Goal: Transaction & Acquisition: Purchase product/service

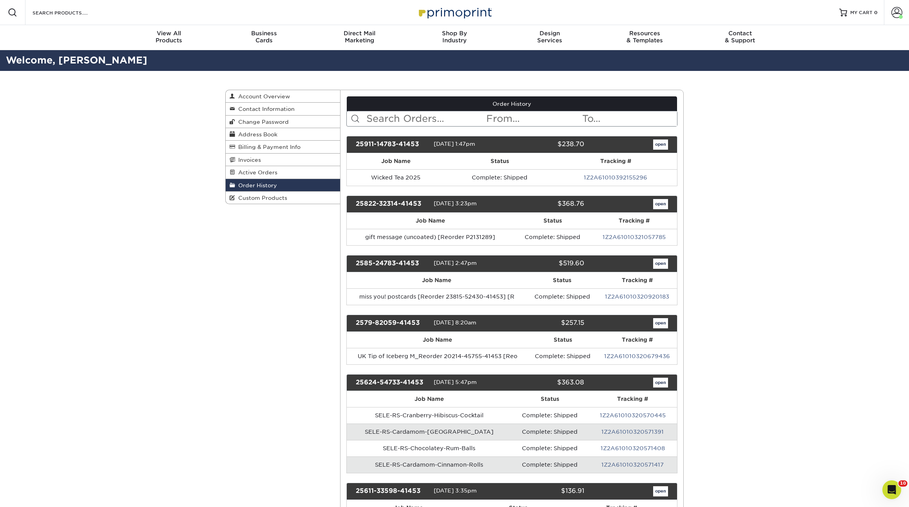
click at [282, 189] on link "Order History" at bounding box center [283, 185] width 114 height 13
click at [425, 118] on input "text" at bounding box center [426, 118] width 120 height 15
type input "communitea"
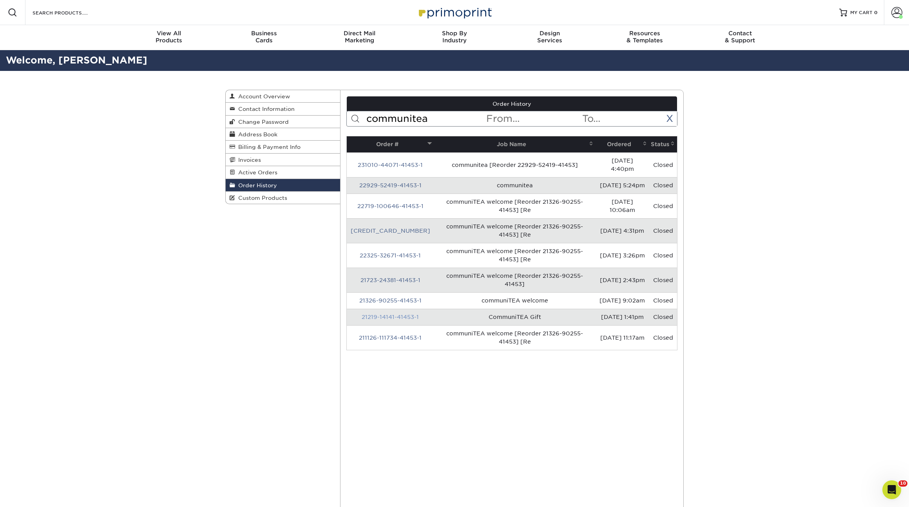
click at [377, 315] on link "21219-14141-41453-1" at bounding box center [390, 317] width 57 height 6
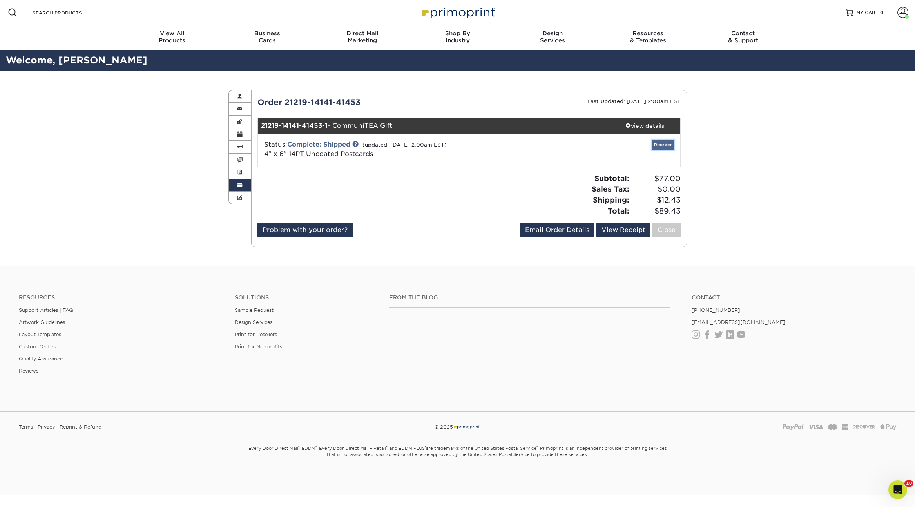
click at [658, 143] on link "Reorder" at bounding box center [663, 145] width 22 height 10
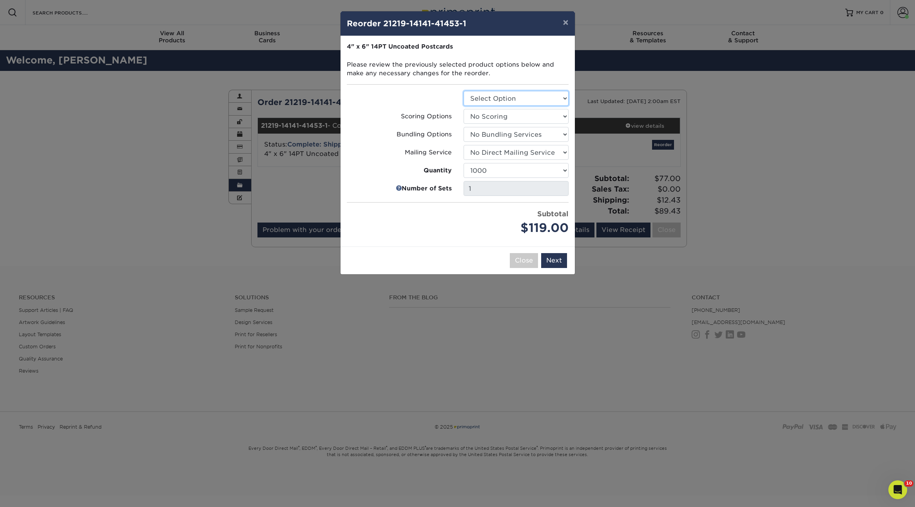
click at [525, 97] on select "Select Option Postcards" at bounding box center [516, 98] width 105 height 15
select select "9b7272e0-d6c8-4c3c-8e97-d3a1bcdab858"
click at [464, 91] on select "Select Option Postcards" at bounding box center [516, 98] width 105 height 15
click at [511, 174] on select "100 250 500 750 1000 1500 2000 2500 3000 4000 5000 10000 15000 20000 25000 3000…" at bounding box center [516, 170] width 105 height 15
click at [464, 163] on select "100 250 500 750 1000 1500 2000 2500 3000 4000 5000 10000 15000 20000 25000 3000…" at bounding box center [516, 170] width 105 height 15
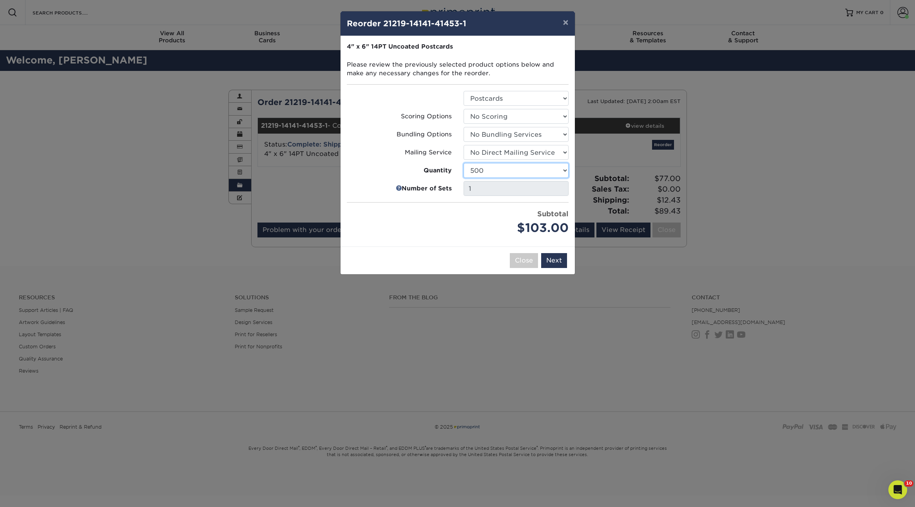
click at [505, 170] on select "100 250 500 750 1000 1500 2000 2500 3000 4000 5000 10000 15000 20000 25000 3000…" at bounding box center [516, 170] width 105 height 15
click at [464, 163] on select "100 250 500 750 1000 1500 2000 2500 3000 4000 5000 10000 15000 20000 25000 3000…" at bounding box center [516, 170] width 105 height 15
click at [486, 170] on select "100 250 500 750 1000 1500 2000 2500 3000 4000 5000 10000 15000 20000 25000 3000…" at bounding box center [516, 170] width 105 height 15
select select "f593fda3-2d5c-4b9e-9c2c-6197b899ae74"
click at [464, 163] on select "100 250 500 750 1000 1500 2000 2500 3000 4000 5000 10000 15000 20000 25000 3000…" at bounding box center [516, 170] width 105 height 15
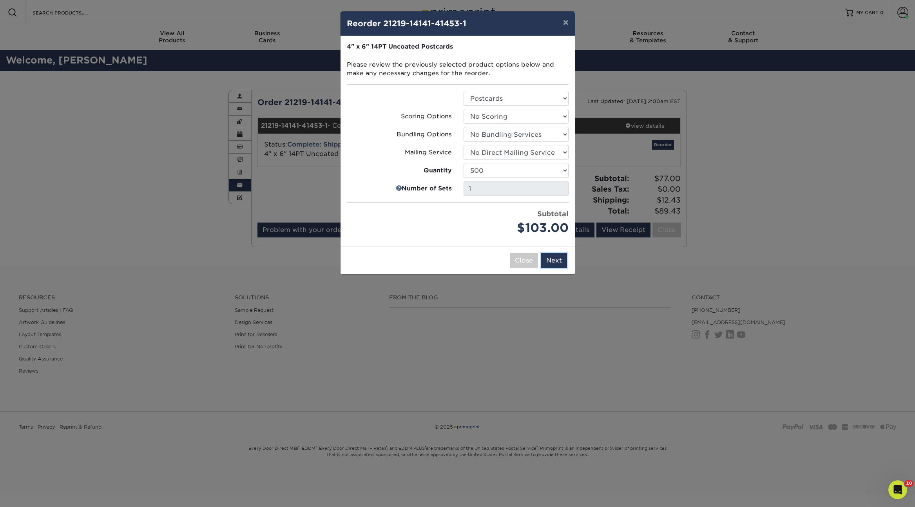
drag, startPoint x: 556, startPoint y: 260, endPoint x: 541, endPoint y: 253, distance: 16.0
click at [556, 260] on button "Next" at bounding box center [554, 260] width 26 height 15
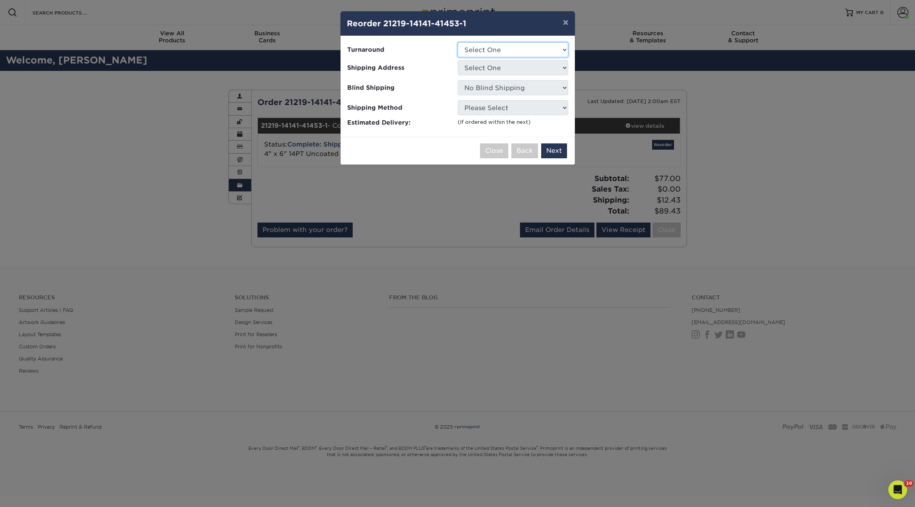
click at [503, 54] on select "Select One 2-4 Business Days 2 Day Next Business Day" at bounding box center [513, 49] width 110 height 15
select select "8ebb9da1-b783-49fd-b848-d3822062c325"
click at [458, 42] on select "Select One 2-4 Business Days 2 Day Next Business Day" at bounding box center [513, 49] width 110 height 15
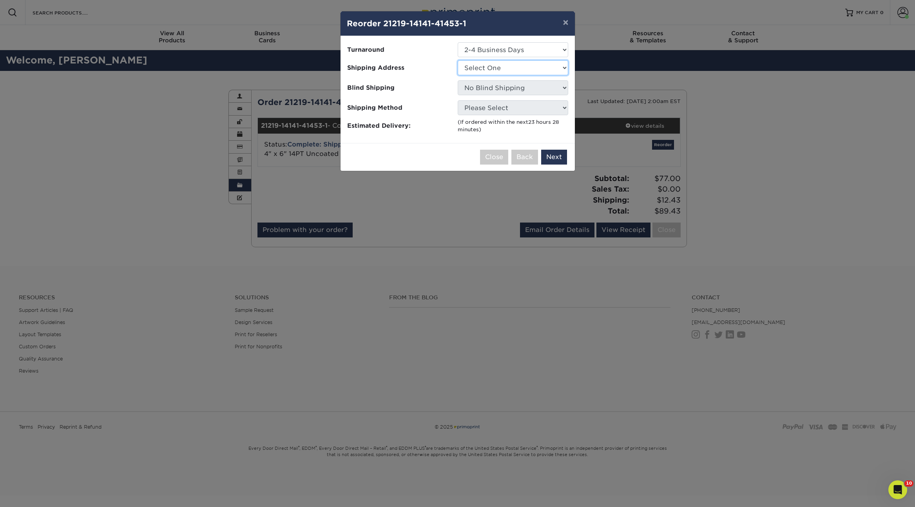
click at [518, 67] on select "Select One Ashley Elmwood Park, NJ Fresno Naperville Nick Nina Zito Old Orchard…" at bounding box center [513, 67] width 110 height 15
select select "281762"
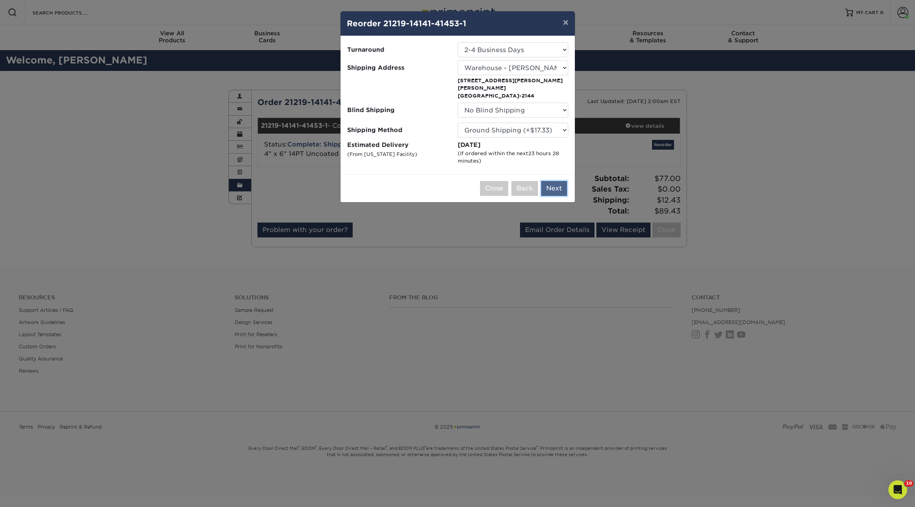
click at [551, 181] on button "Next" at bounding box center [554, 188] width 26 height 15
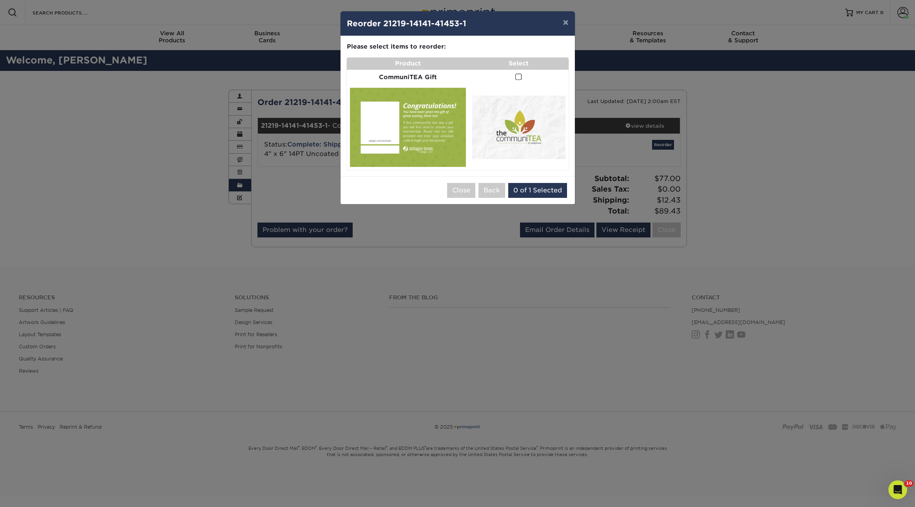
drag, startPoint x: 515, startPoint y: 77, endPoint x: 518, endPoint y: 104, distance: 27.6
click at [515, 77] on span at bounding box center [518, 76] width 7 height 7
click at [0, 0] on input "checkbox" at bounding box center [0, 0] width 0 height 0
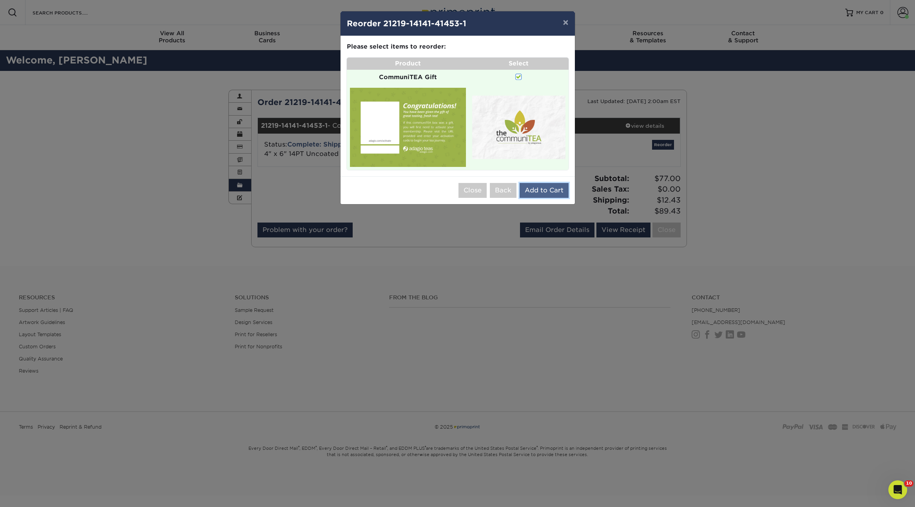
click at [547, 186] on button "Add to Cart" at bounding box center [544, 190] width 49 height 15
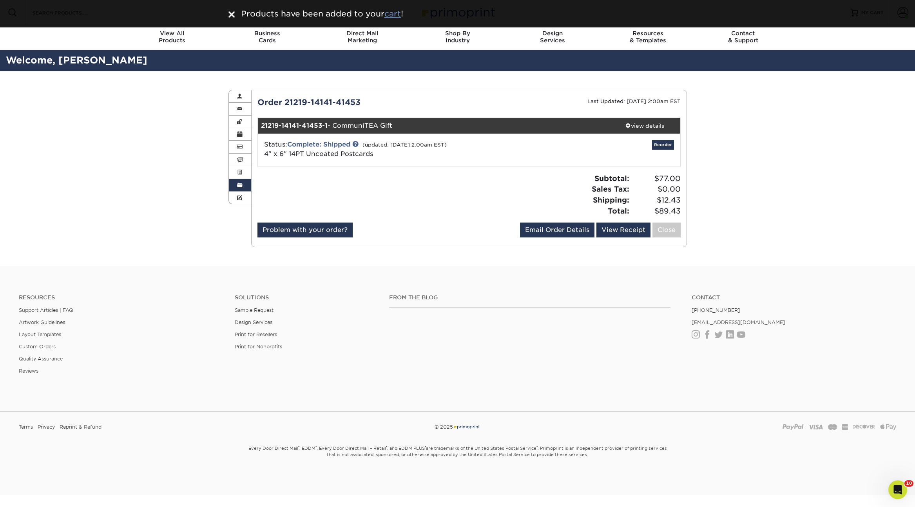
click at [394, 13] on u "cart" at bounding box center [392, 13] width 16 height 9
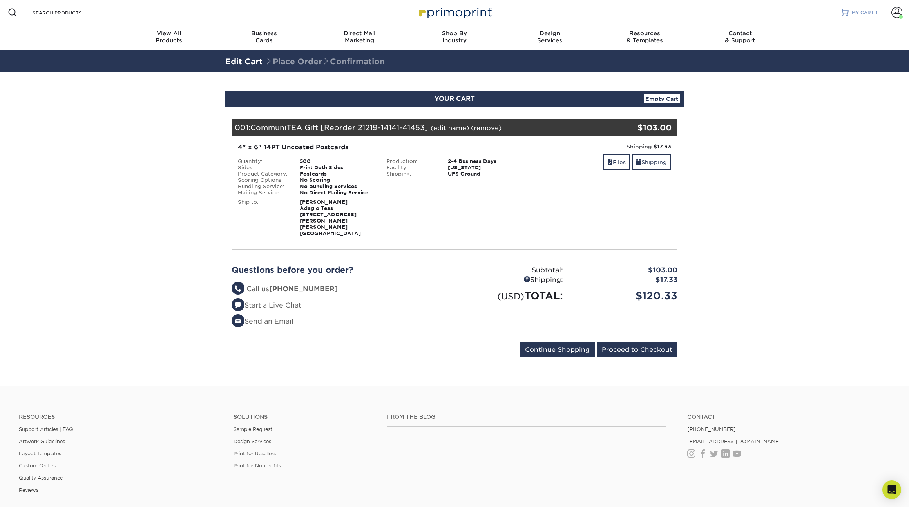
click at [851, 16] on link "MY CART 1" at bounding box center [859, 12] width 37 height 25
click at [655, 342] on input "Proceed to Checkout" at bounding box center [637, 349] width 81 height 15
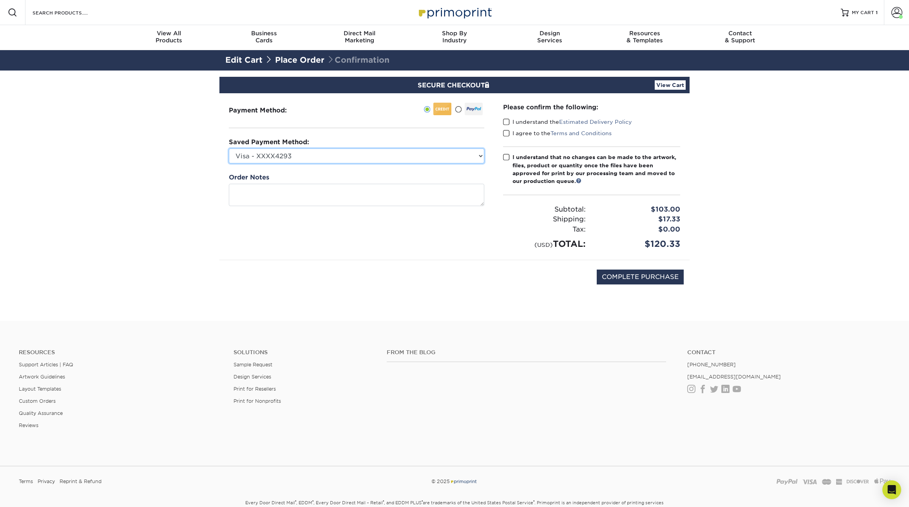
click at [474, 156] on select "Visa - XXXX4293 Visa - XXXX0957 Visa - XXXX0583 Visa - XXXX7649 Visa - XXXX3341…" at bounding box center [356, 156] width 255 height 15
click at [506, 121] on span at bounding box center [506, 121] width 7 height 7
click at [0, 0] on input "I understand the Estimated Delivery Policy" at bounding box center [0, 0] width 0 height 0
click at [509, 132] on span at bounding box center [506, 133] width 7 height 7
click at [0, 0] on input "I agree to the Terms and Conditions" at bounding box center [0, 0] width 0 height 0
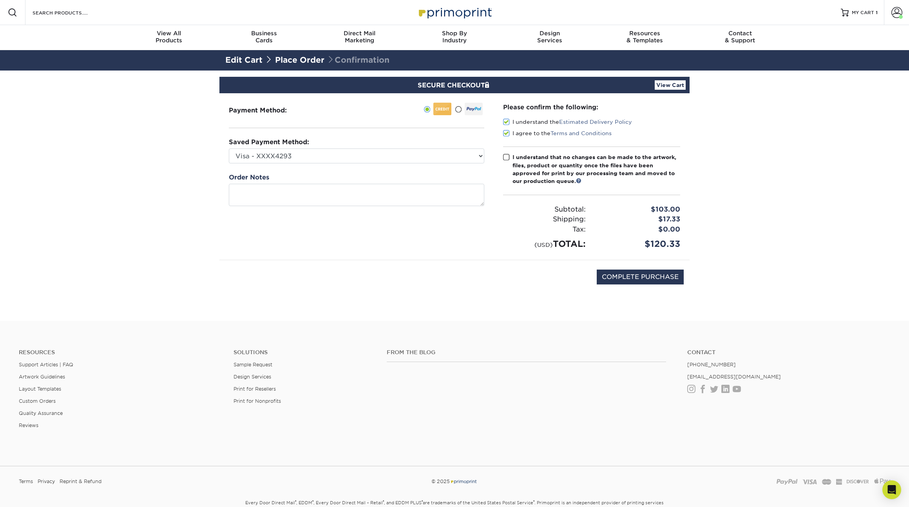
click at [507, 152] on div "Please confirm the following: I understand the Estimated Delivery Policy I agre…" at bounding box center [591, 177] width 177 height 148
click at [507, 158] on span at bounding box center [506, 157] width 7 height 7
click at [0, 0] on input "I understand that no changes can be made to the artwork, files, product or quan…" at bounding box center [0, 0] width 0 height 0
click at [640, 279] on input "COMPLETE PURCHASE" at bounding box center [640, 277] width 87 height 15
type input "COMPLETE PURCHASE"
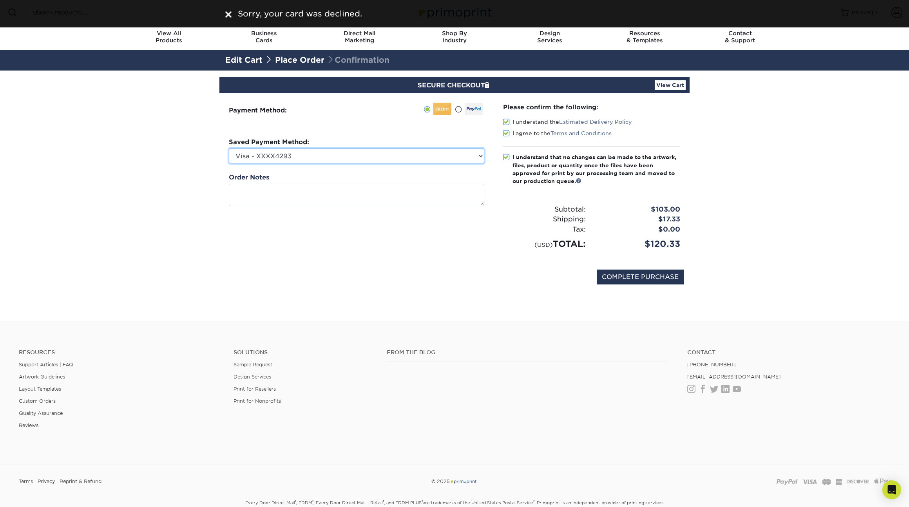
click at [434, 156] on select "Visa - XXXX4293 Visa - XXXX0957 Visa - XXXX0583 Visa - XXXX7649 Visa - XXXX3341…" at bounding box center [356, 156] width 255 height 15
click at [229, 149] on select "Visa - XXXX4293 Visa - XXXX0957 Visa - XXXX0583 Visa - XXXX7649 Visa - XXXX3341…" at bounding box center [356, 156] width 255 height 15
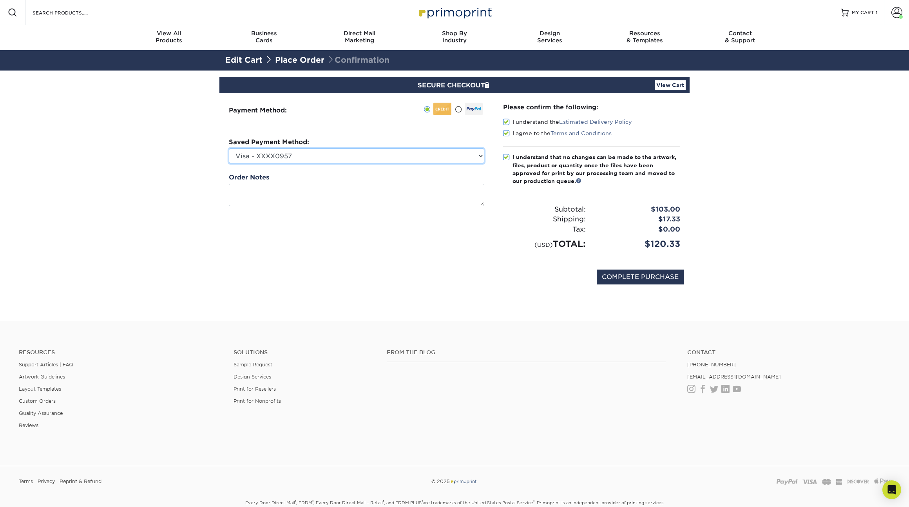
click at [424, 159] on select "Visa - XXXX4293 Visa - XXXX0957 Visa - XXXX0583 Visa - XXXX7649 Visa - XXXX3341…" at bounding box center [356, 156] width 255 height 15
select select "65001"
click at [229, 149] on select "Visa - XXXX4293 Visa - XXXX0957 Visa - XXXX0583 Visa - XXXX7649 Visa - XXXX3341…" at bounding box center [356, 156] width 255 height 15
click at [634, 275] on input "COMPLETE PURCHASE" at bounding box center [640, 277] width 87 height 15
type input "PROCESSING, PLEASE WAIT..."
